Goal: Information Seeking & Learning: Learn about a topic

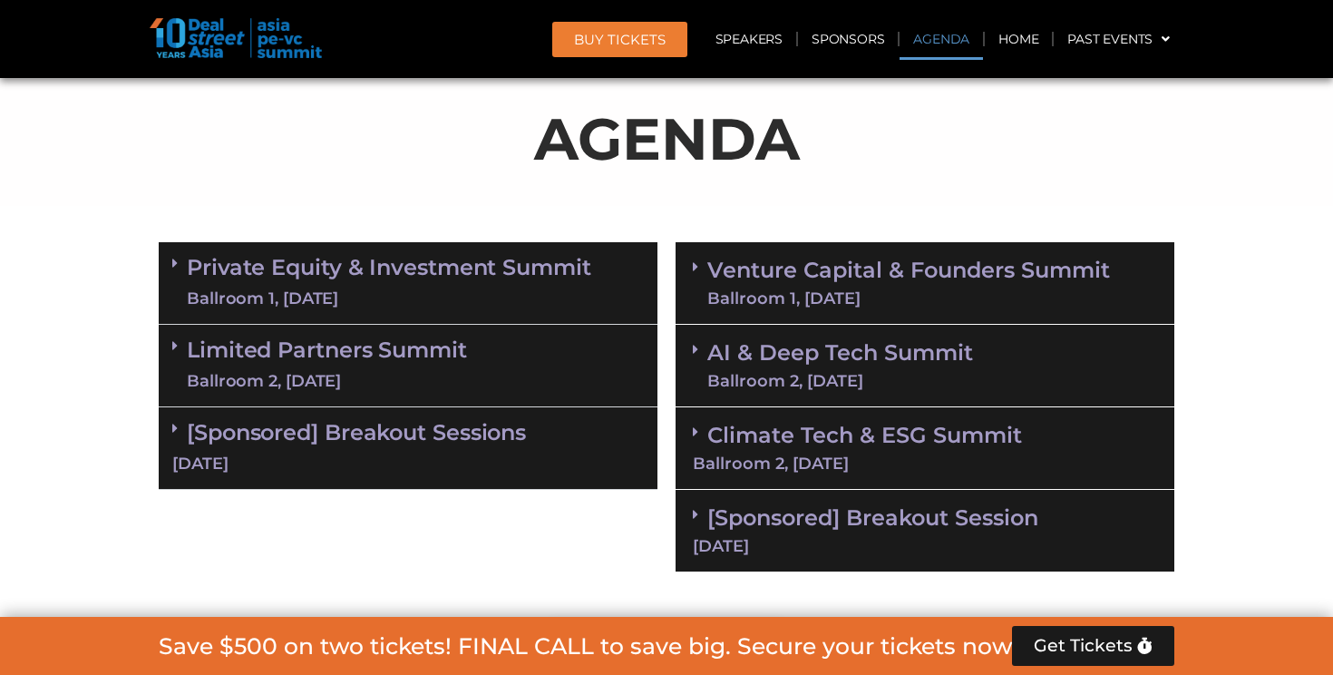
scroll to position [960, 0]
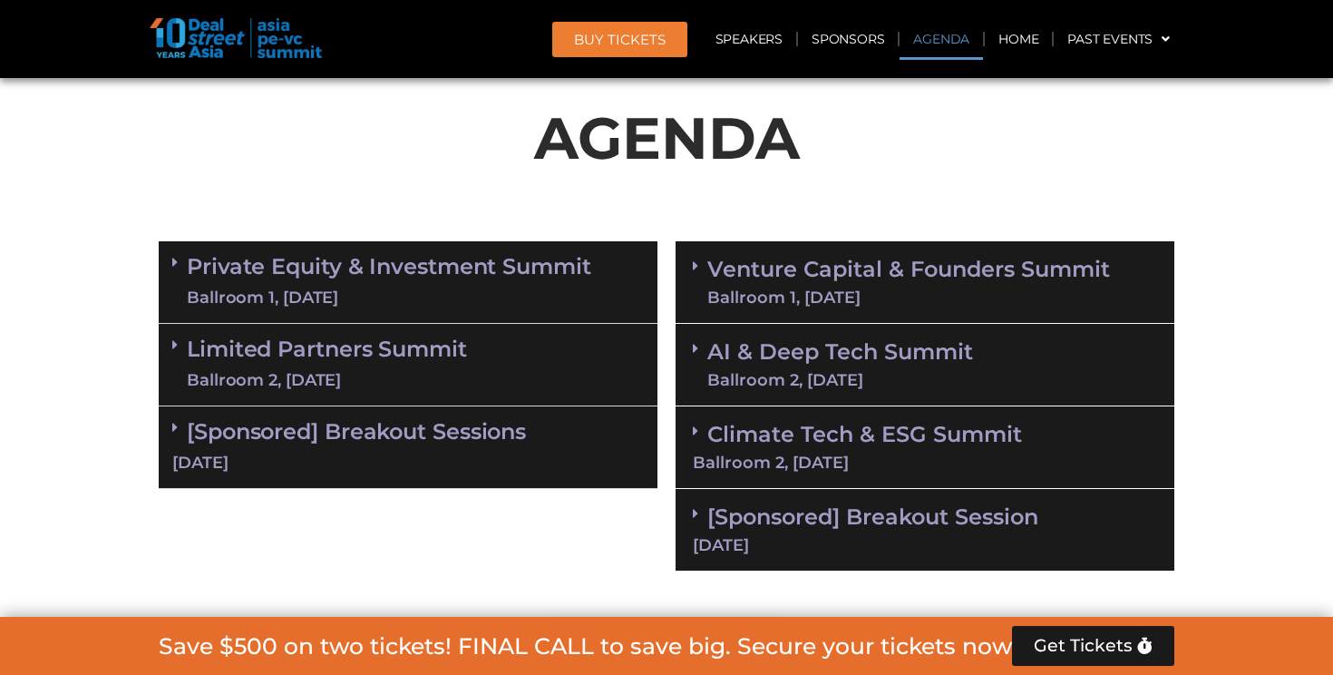
click at [381, 384] on div "Ballroom 2, [DATE]" at bounding box center [327, 380] width 280 height 23
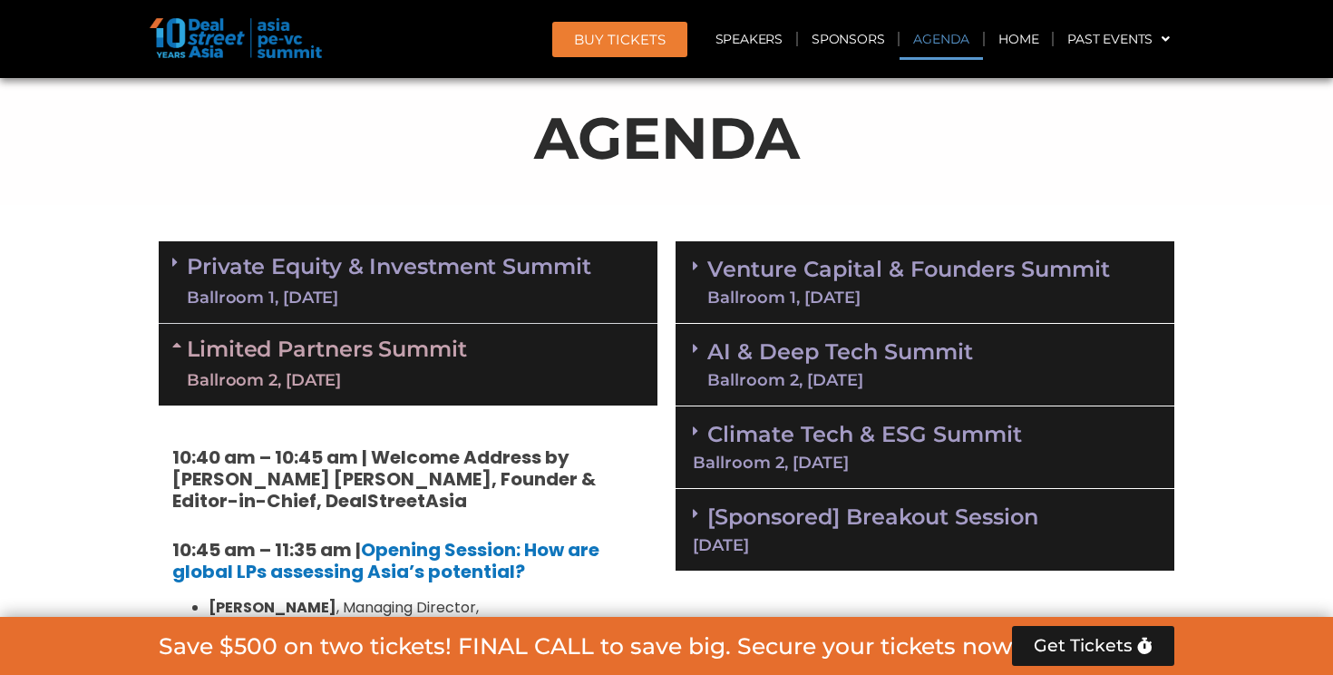
click at [381, 382] on div "Ballroom 2, [DATE]" at bounding box center [327, 380] width 280 height 23
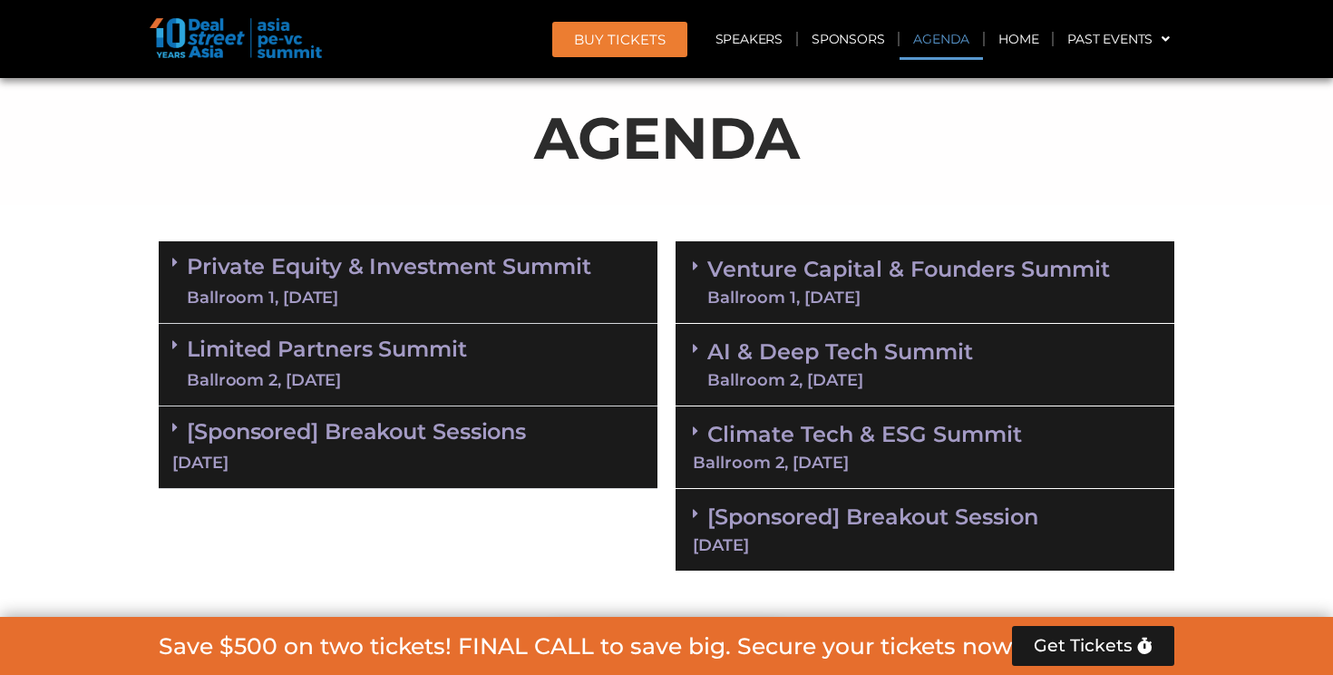
click at [379, 277] on link "Private Equity & Investment Summit Ballroom 1, 10 Sept" at bounding box center [389, 282] width 404 height 54
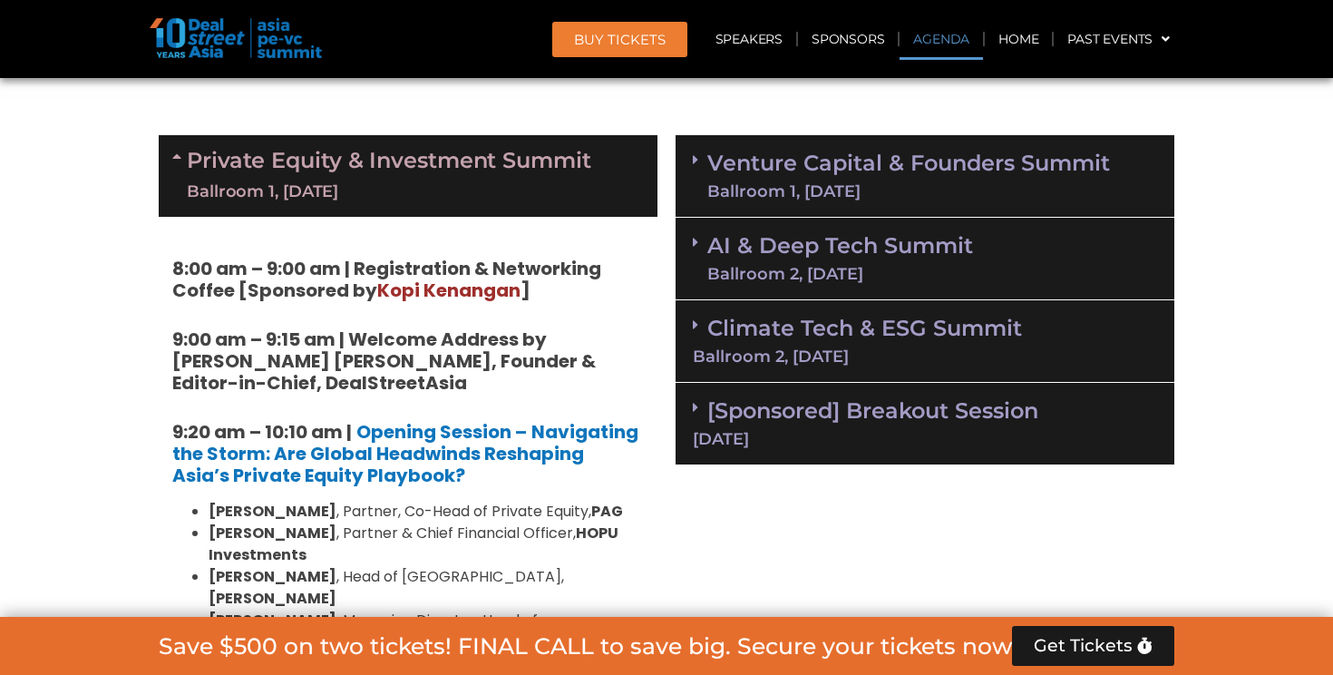
scroll to position [1067, 0]
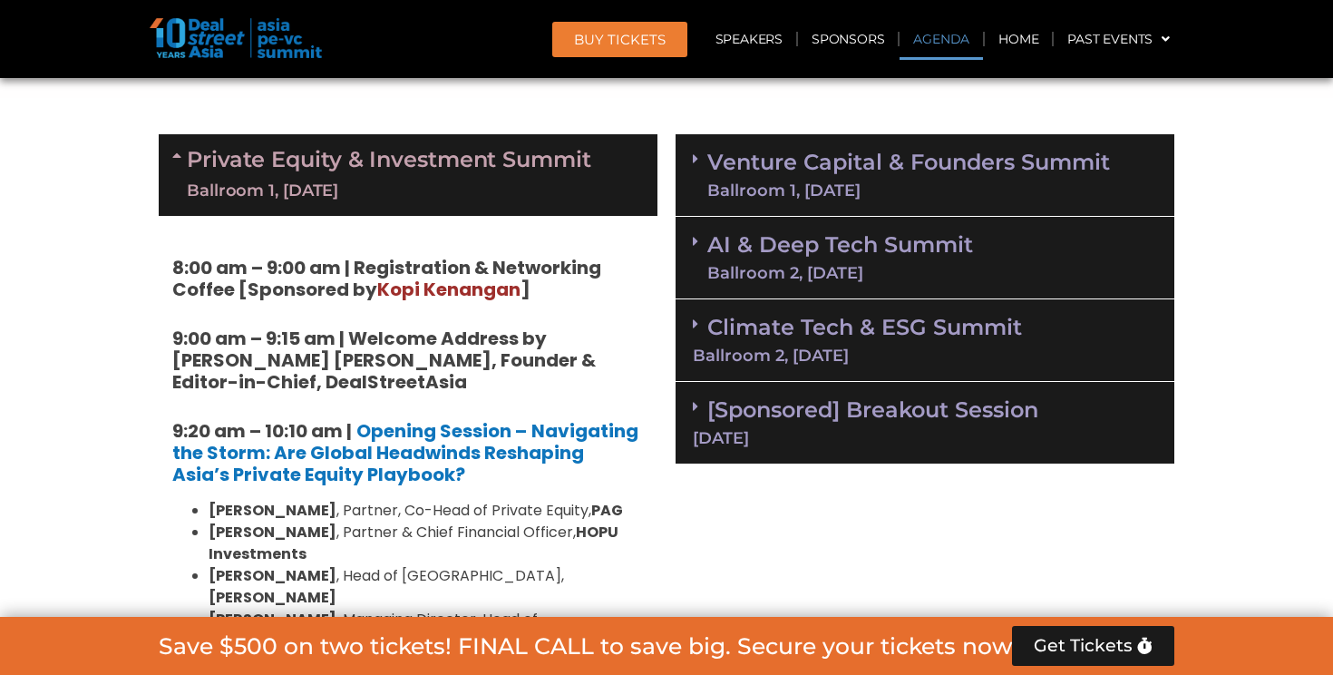
click at [758, 166] on link "Venture Capital & Founders​ Summit Ballroom 1, 11 Sept" at bounding box center [908, 174] width 403 height 47
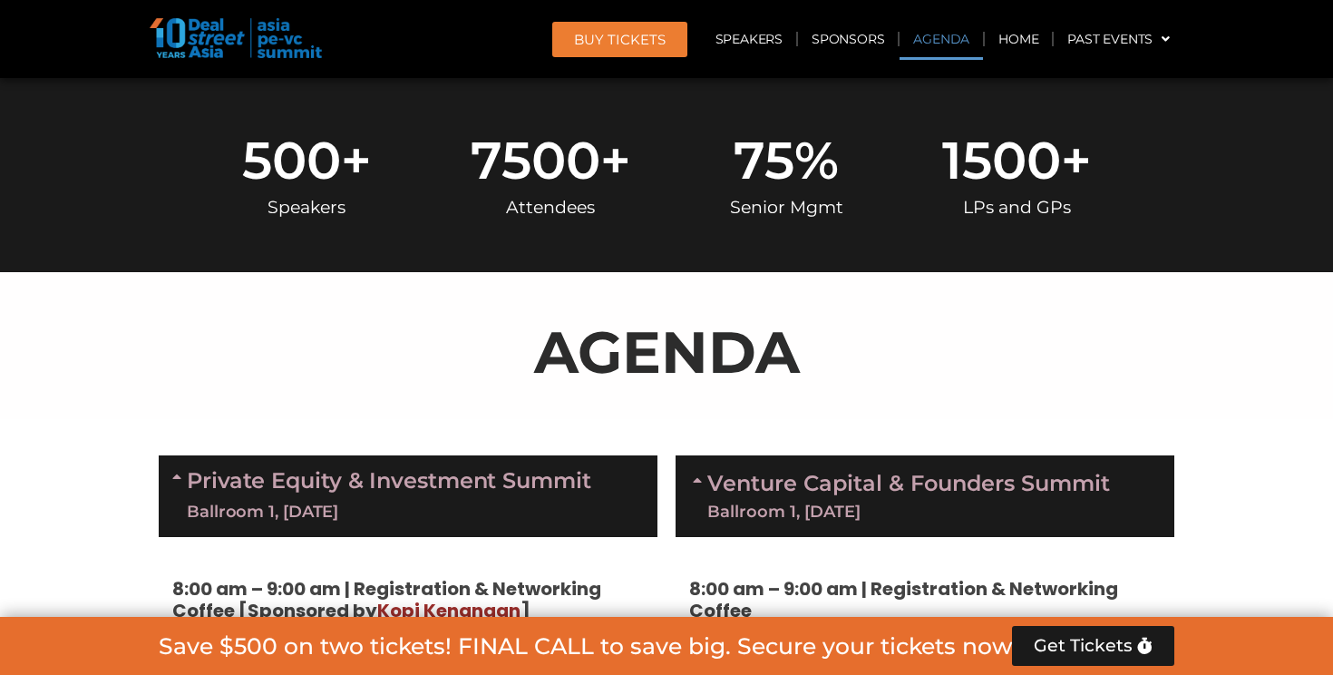
scroll to position [744, 0]
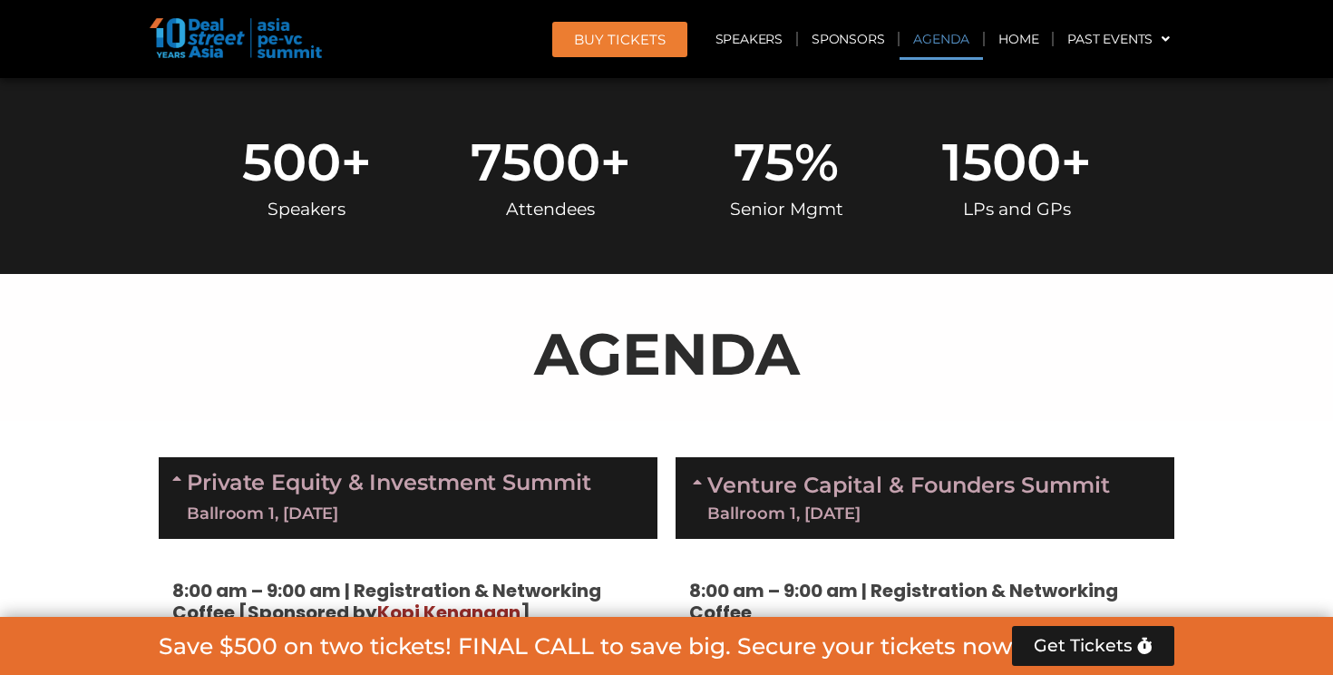
click at [198, 33] on img at bounding box center [236, 38] width 172 height 40
click at [188, 46] on img at bounding box center [236, 38] width 172 height 40
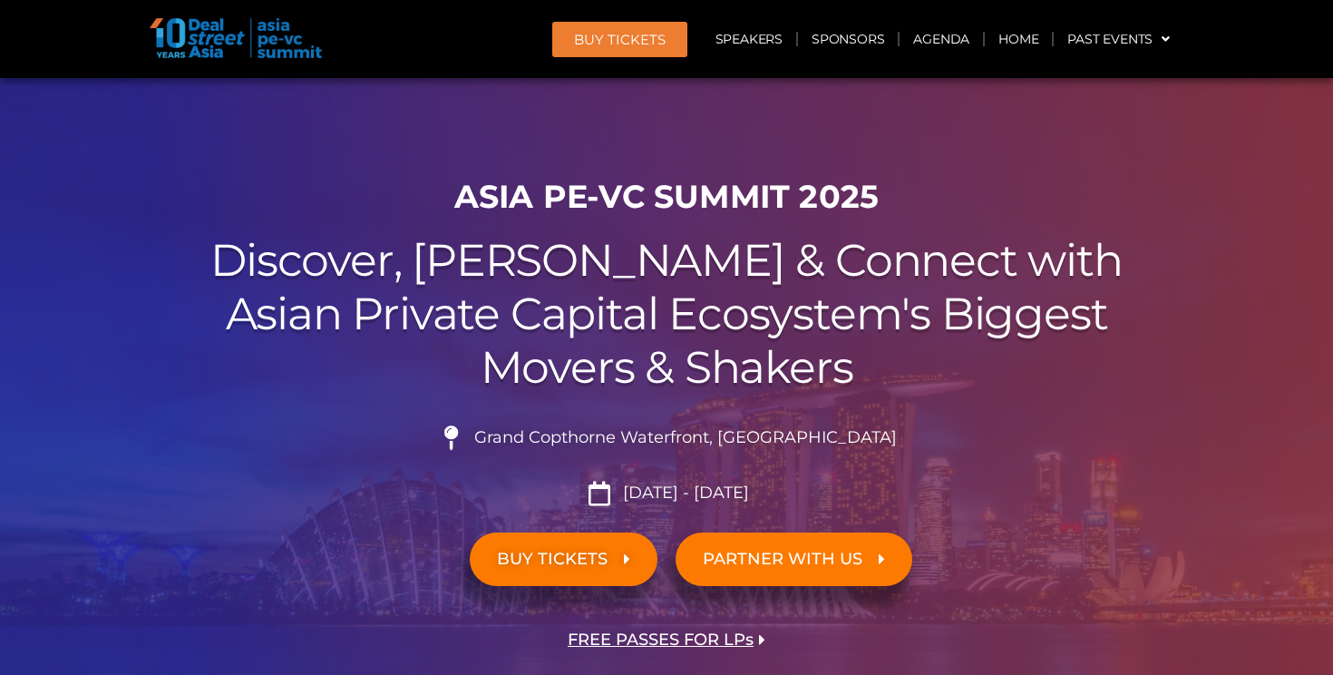
scroll to position [0, 0]
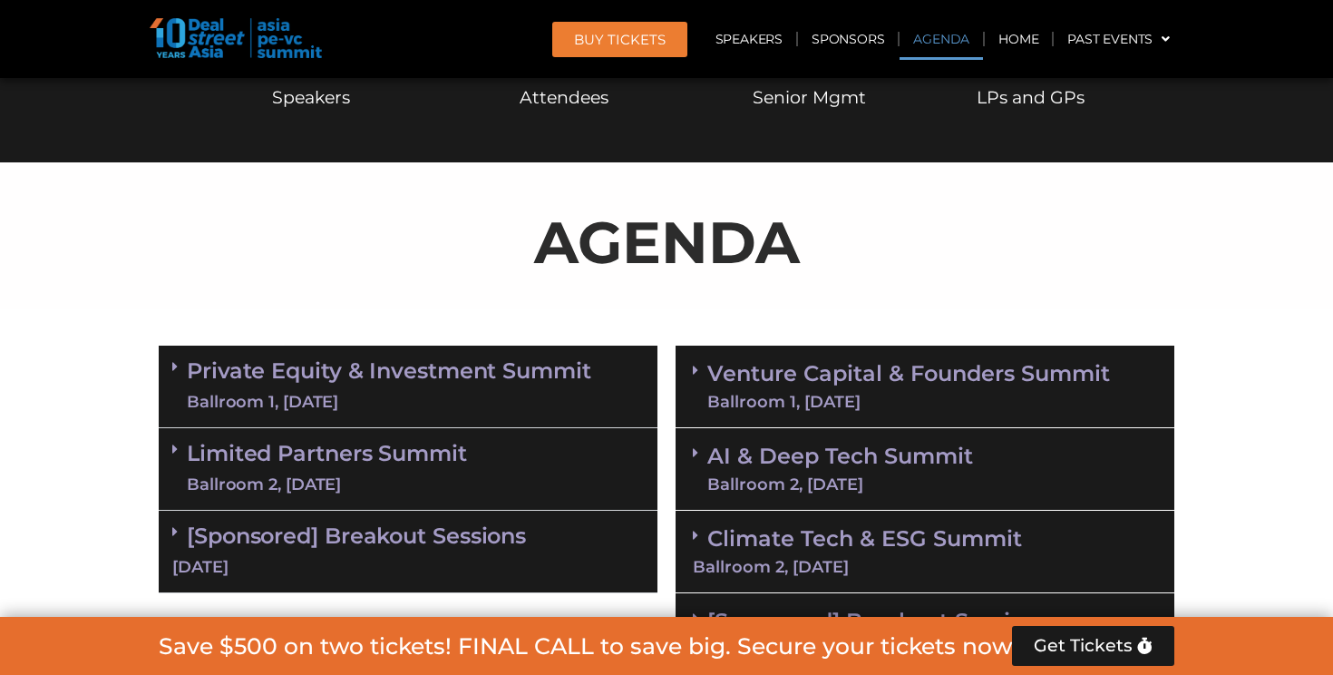
scroll to position [857, 0]
